Goal: Navigation & Orientation: Find specific page/section

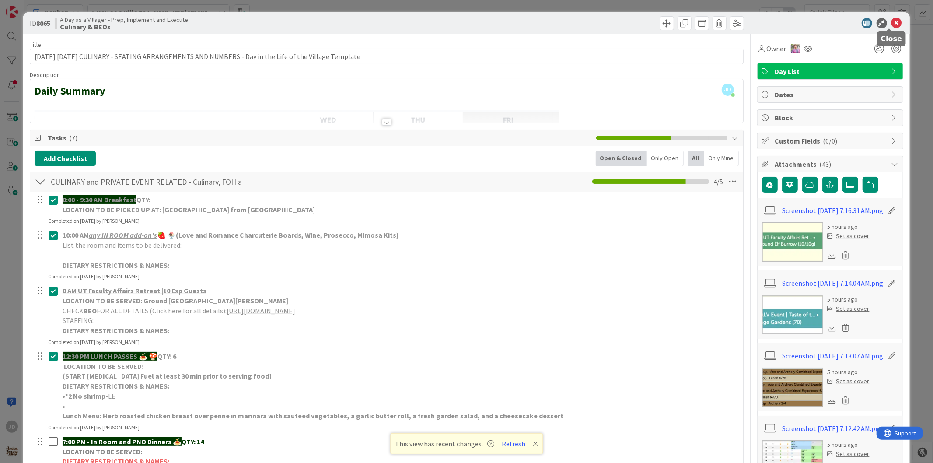
click at [892, 23] on icon at bounding box center [897, 23] width 10 height 10
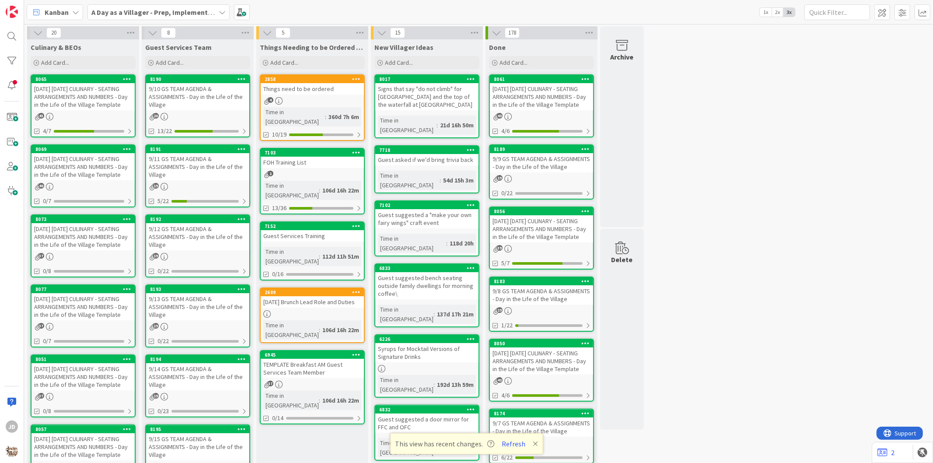
click at [215, 111] on link "8190 9/10 GS TEAM AGENDA & ASSIGNMENTS - Day in the Life of the Village 20 13/22" at bounding box center [197, 105] width 105 height 63
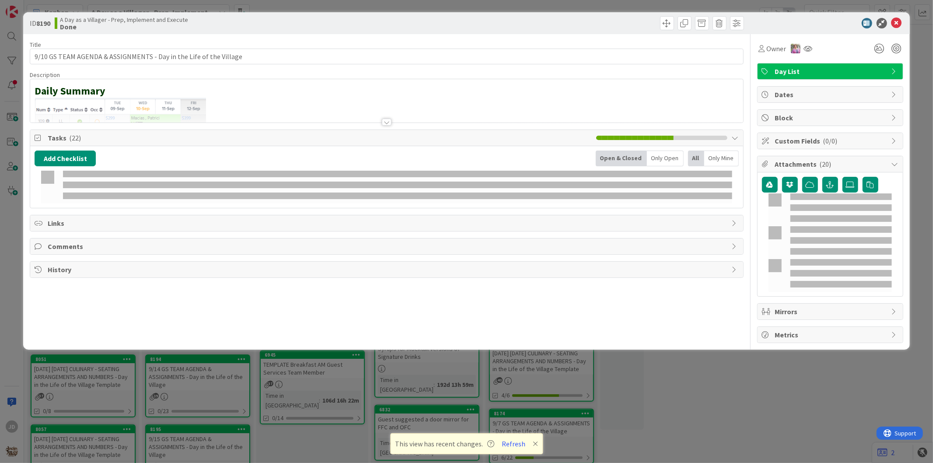
click at [897, 27] on div "ID 8190 A Day as a Villager - Prep, Implement and Execute Done" at bounding box center [466, 23] width 886 height 22
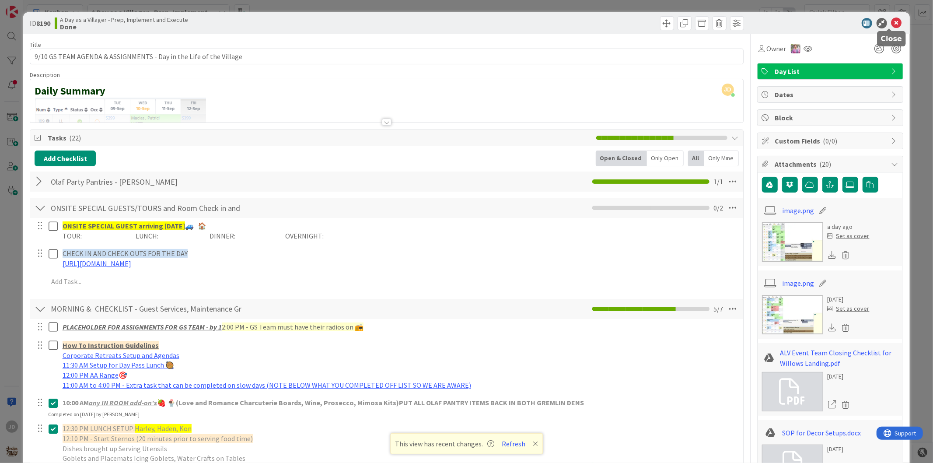
click at [894, 23] on icon at bounding box center [897, 23] width 10 height 10
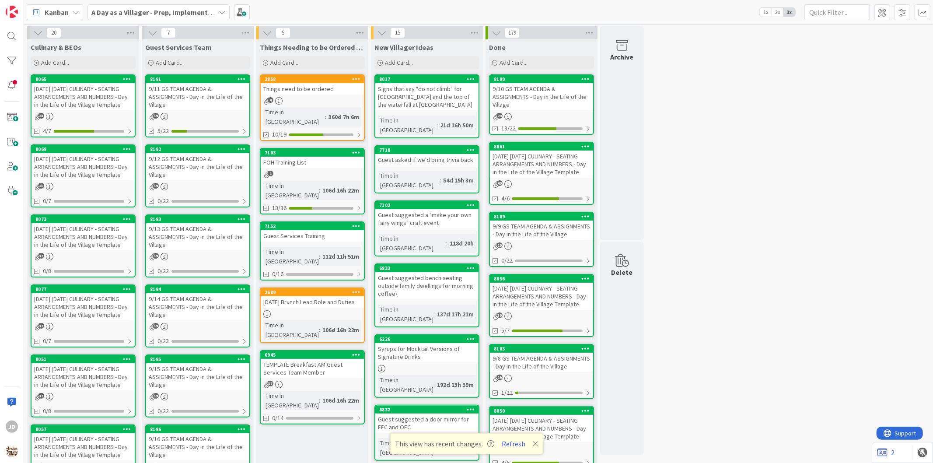
click at [194, 101] on div "9/11 GS TEAM AGENDA & ASSIGNMENTS - Day in the Life of the Village" at bounding box center [197, 96] width 103 height 27
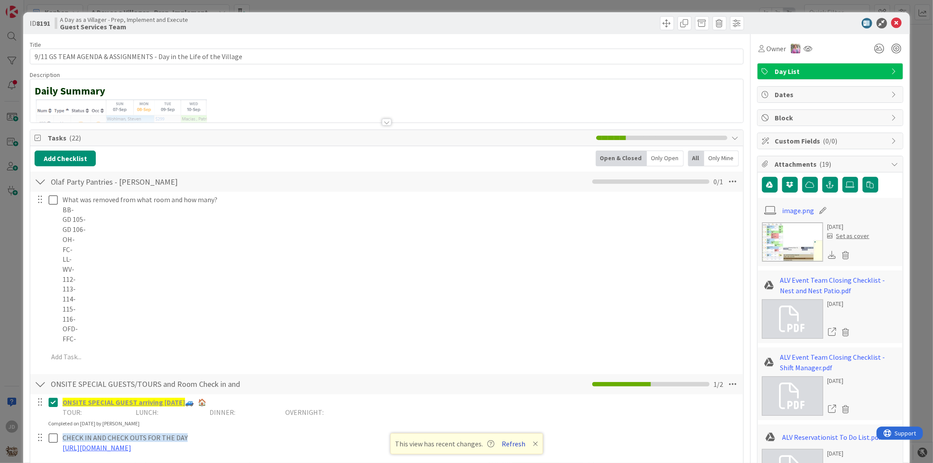
click at [509, 447] on button "Refresh" at bounding box center [514, 443] width 30 height 11
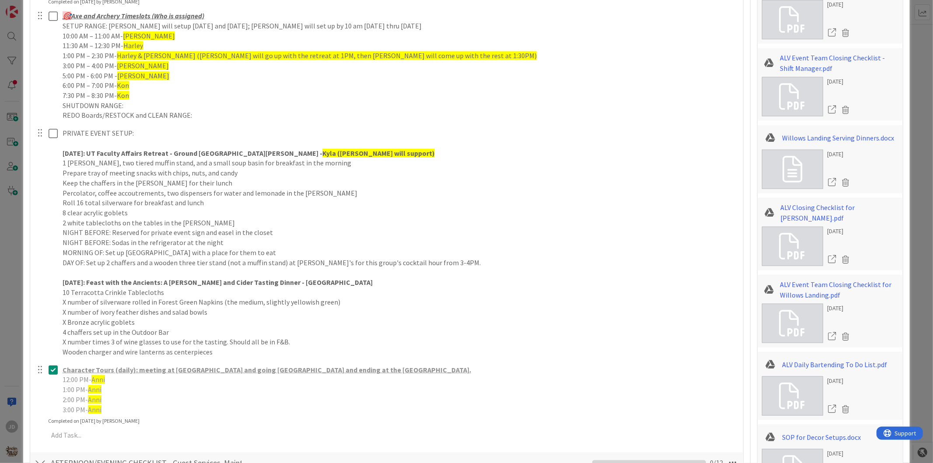
scroll to position [583, 0]
